Goal: Task Accomplishment & Management: Manage account settings

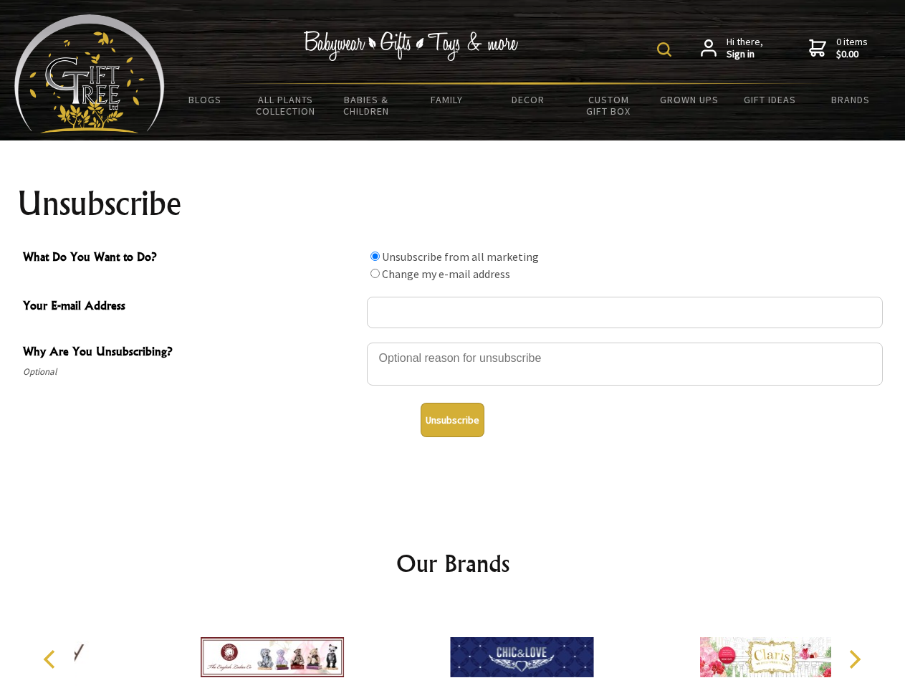
click at [666, 49] on img at bounding box center [664, 49] width 14 height 14
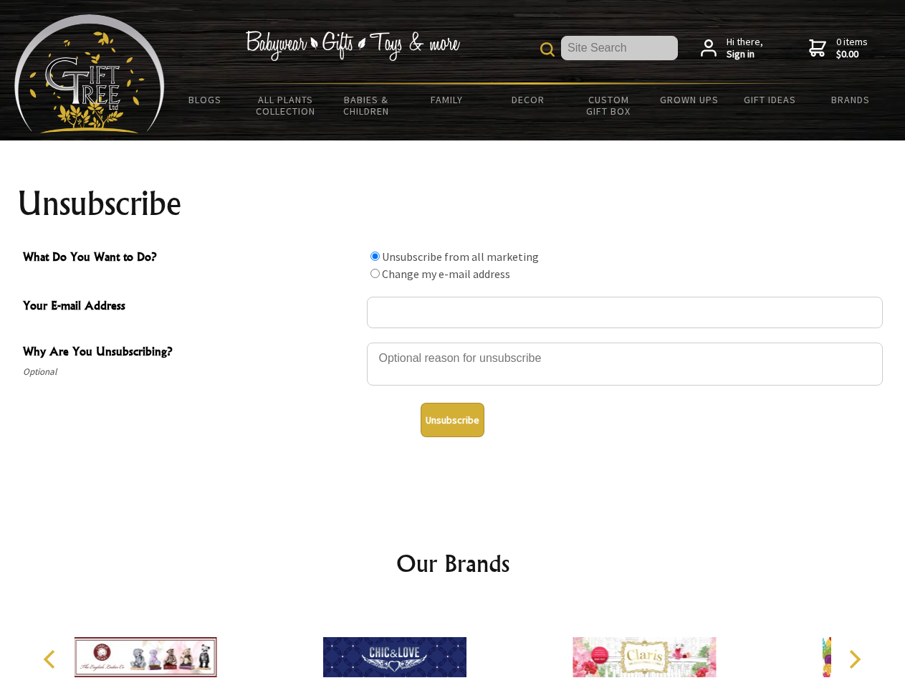
click at [453, 342] on div at bounding box center [625, 366] width 516 height 50
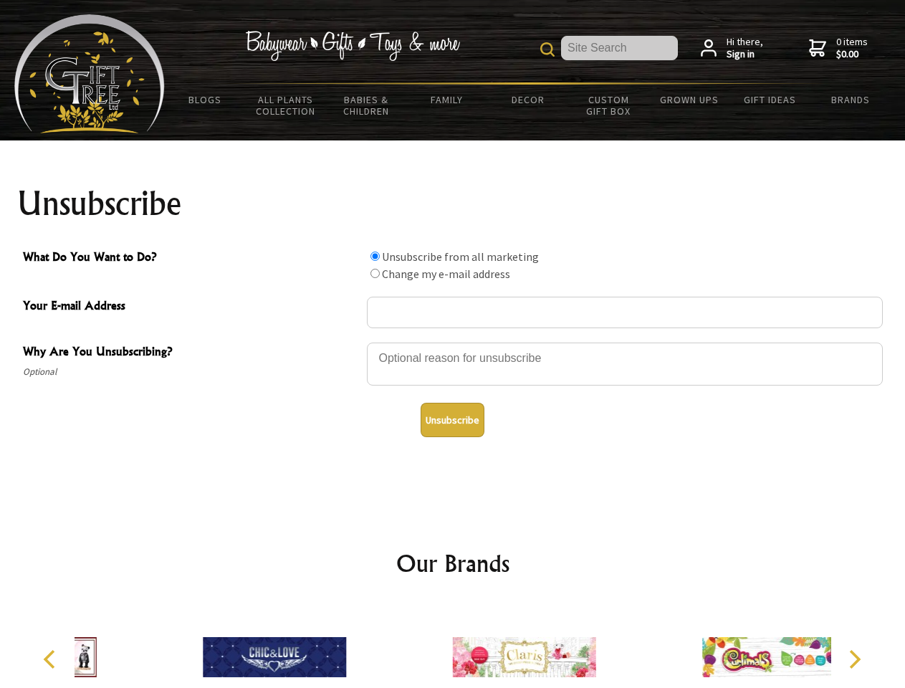
click at [375, 256] on input "What Do You Want to Do?" at bounding box center [374, 256] width 9 height 9
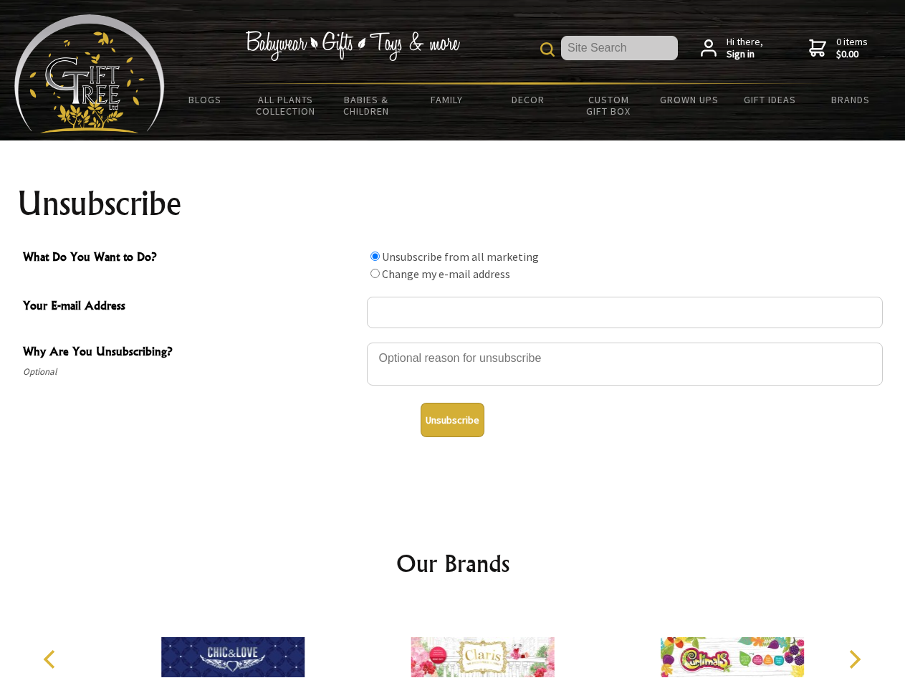
click at [375, 273] on input "What Do You Want to Do?" at bounding box center [374, 273] width 9 height 9
radio input "true"
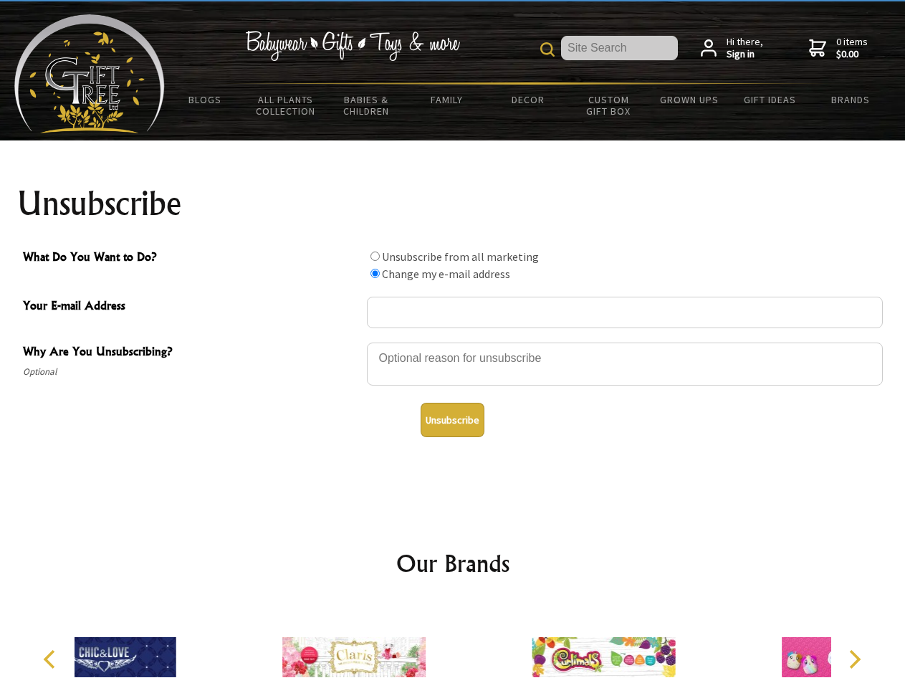
click at [452, 420] on button "Unsubscribe" at bounding box center [453, 420] width 64 height 34
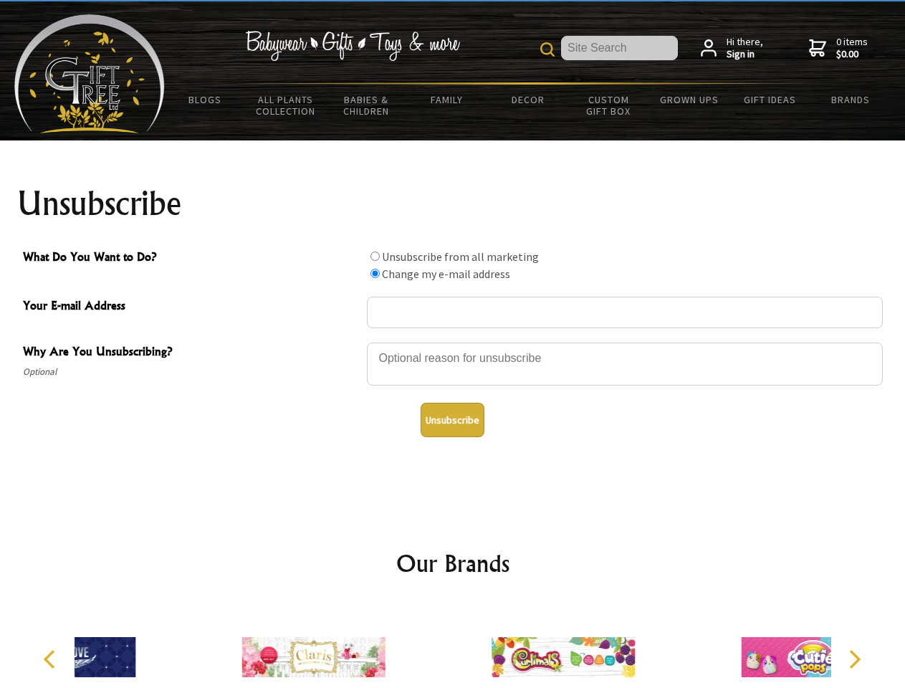
click at [52, 659] on icon "Previous" at bounding box center [51, 659] width 19 height 19
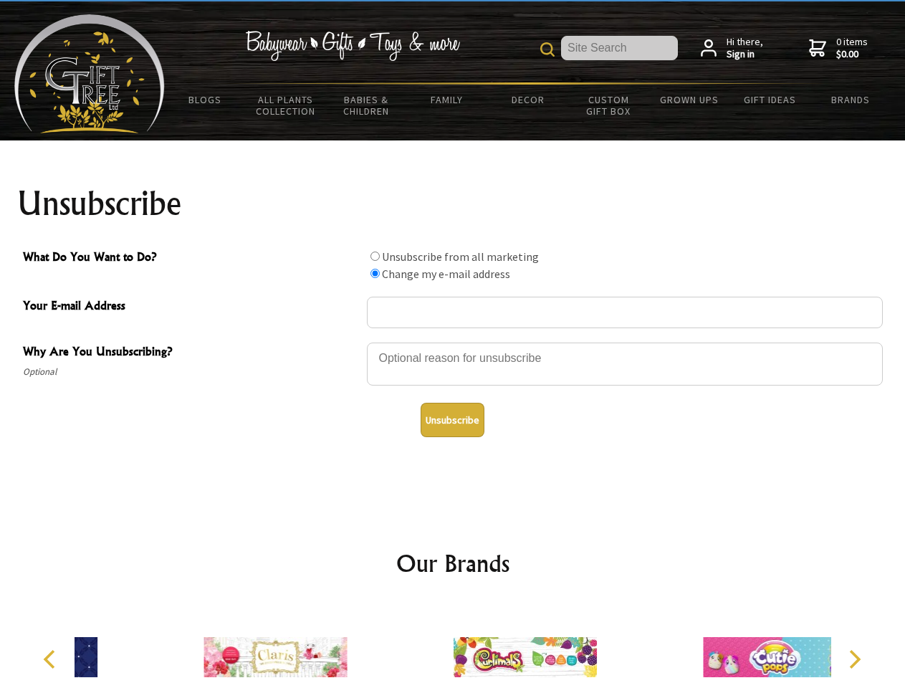
click at [854, 659] on icon "Next" at bounding box center [853, 659] width 19 height 19
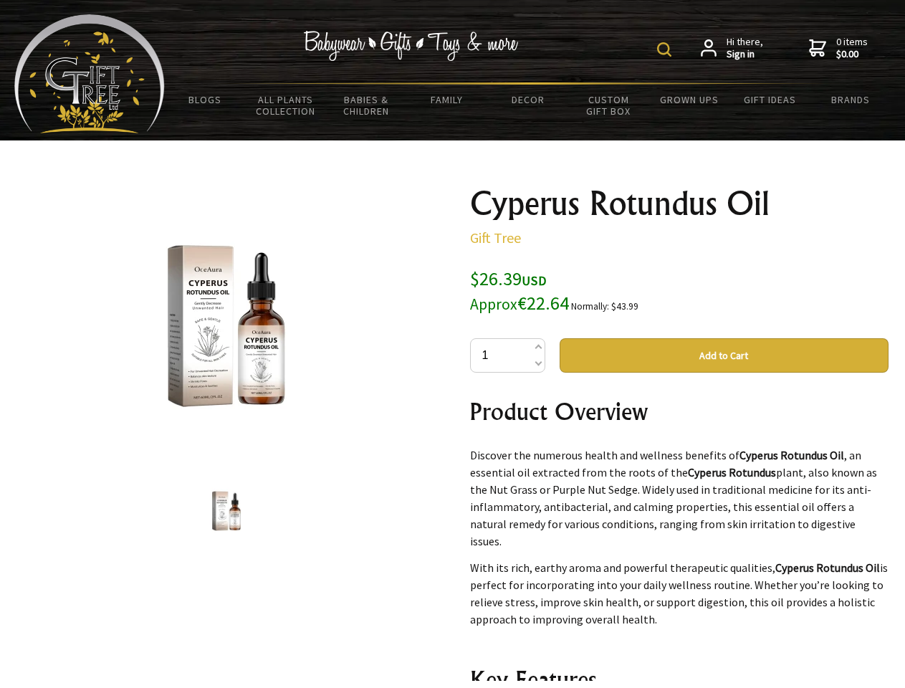
click at [666, 49] on img at bounding box center [664, 49] width 14 height 14
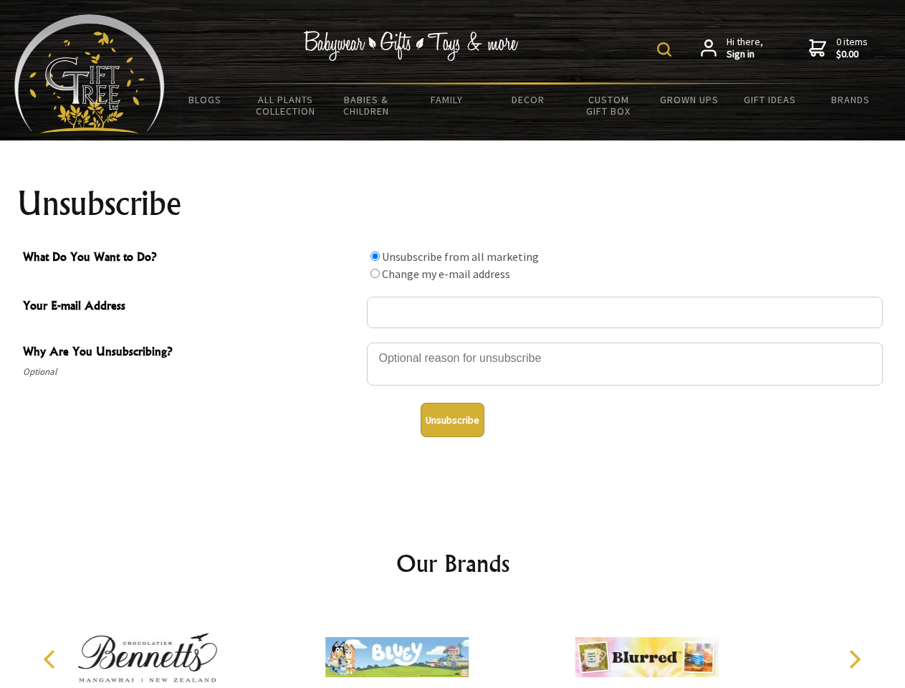
click at [666, 49] on img at bounding box center [664, 49] width 14 height 14
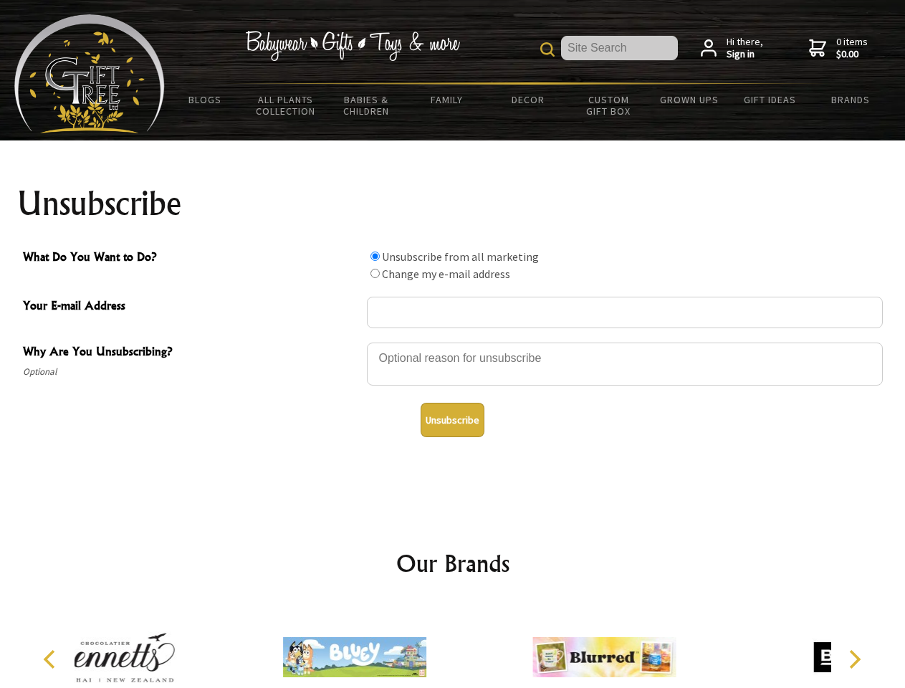
click at [453, 342] on div at bounding box center [625, 366] width 516 height 50
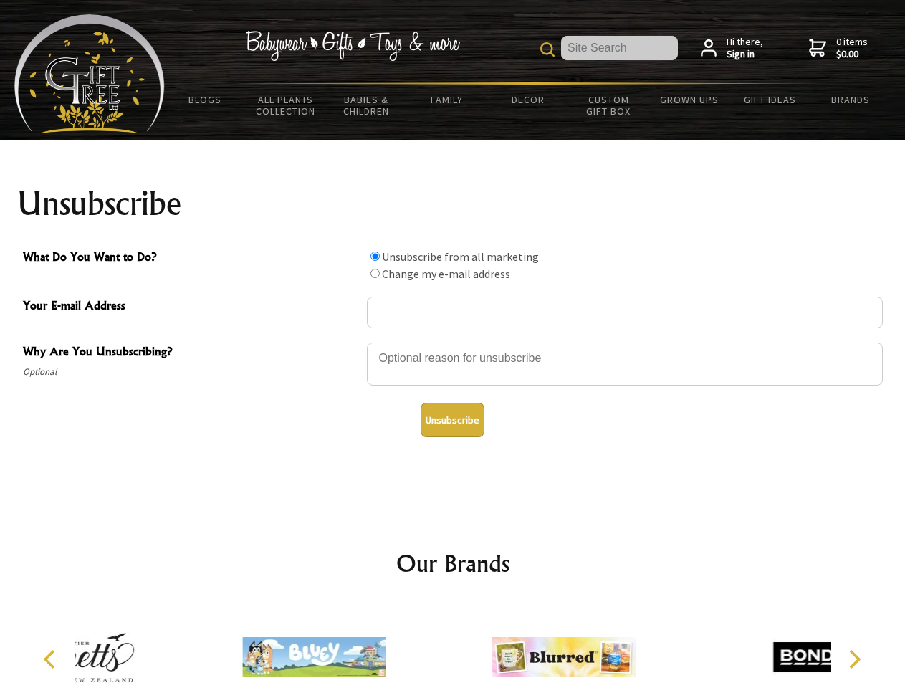
click at [375, 256] on input "What Do You Want to Do?" at bounding box center [374, 256] width 9 height 9
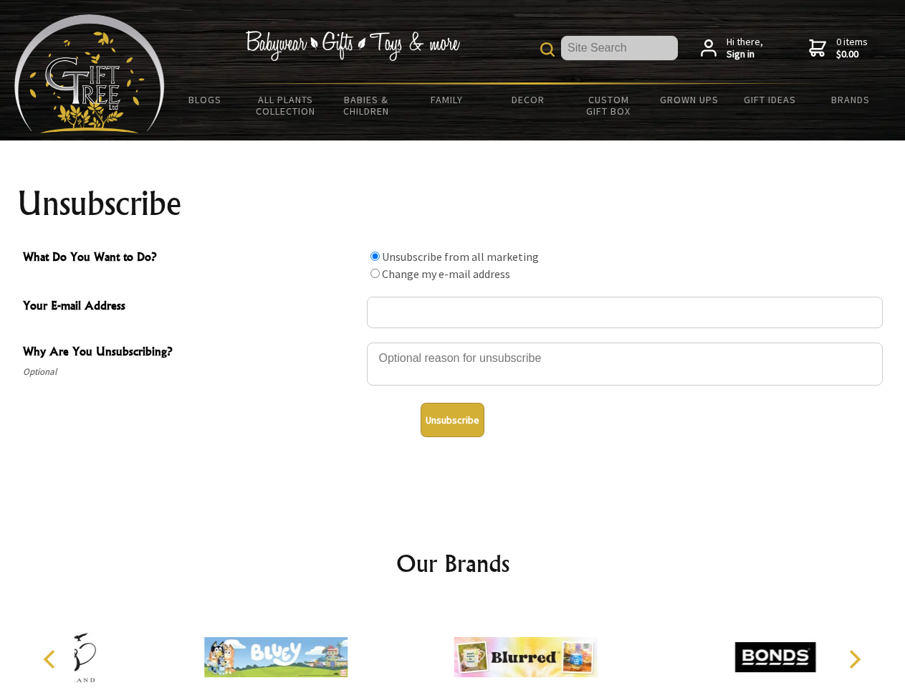
click at [375, 273] on input "What Do You Want to Do?" at bounding box center [374, 273] width 9 height 9
radio input "true"
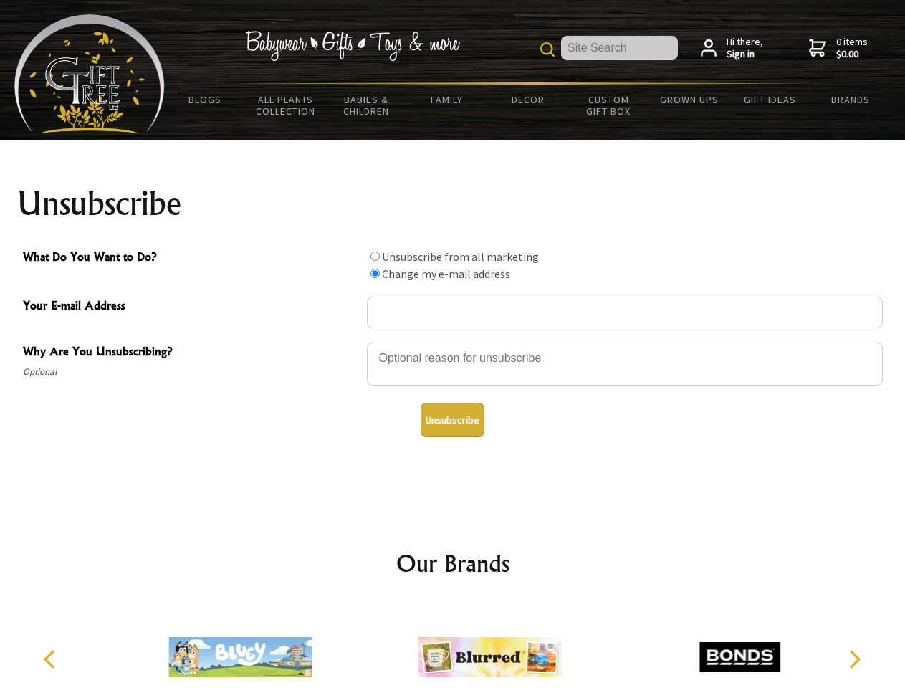
click at [452, 420] on button "Unsubscribe" at bounding box center [453, 420] width 64 height 34
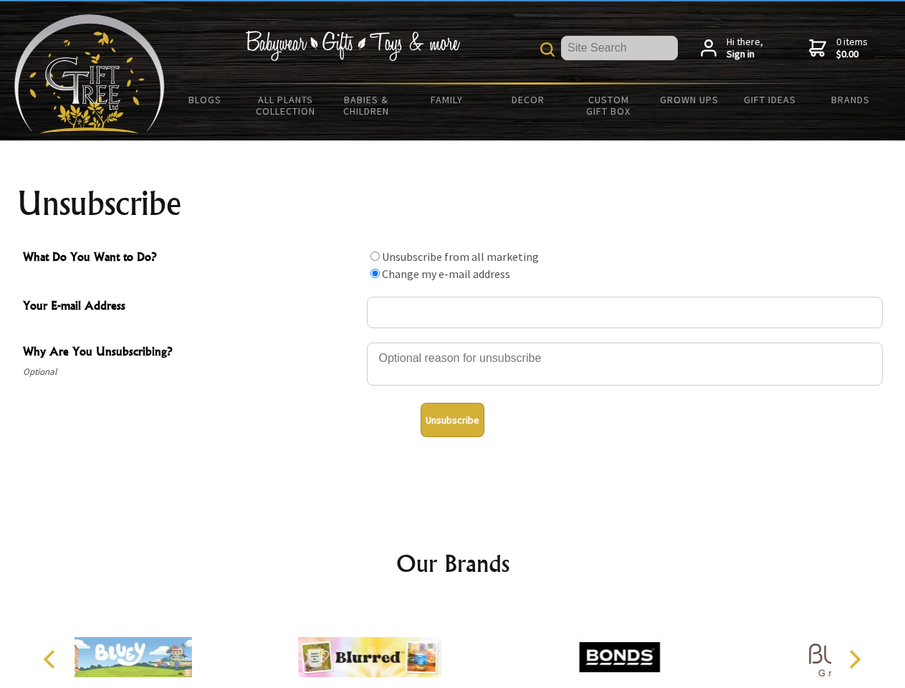
click at [52, 659] on icon "Previous" at bounding box center [51, 659] width 19 height 19
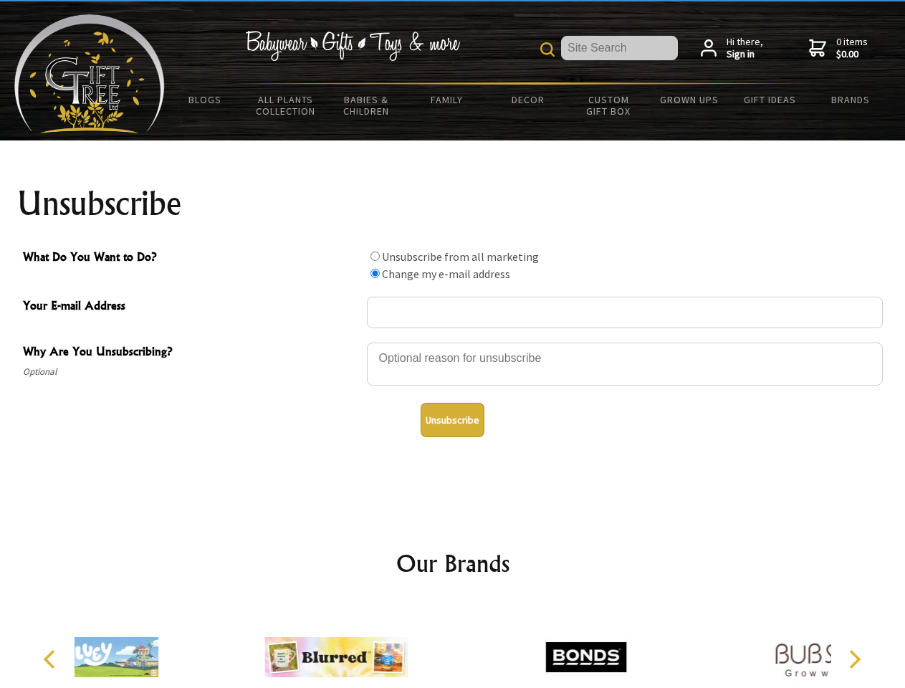
click at [854, 659] on icon "Next" at bounding box center [853, 659] width 19 height 19
